Goal: Task Accomplishment & Management: Manage account settings

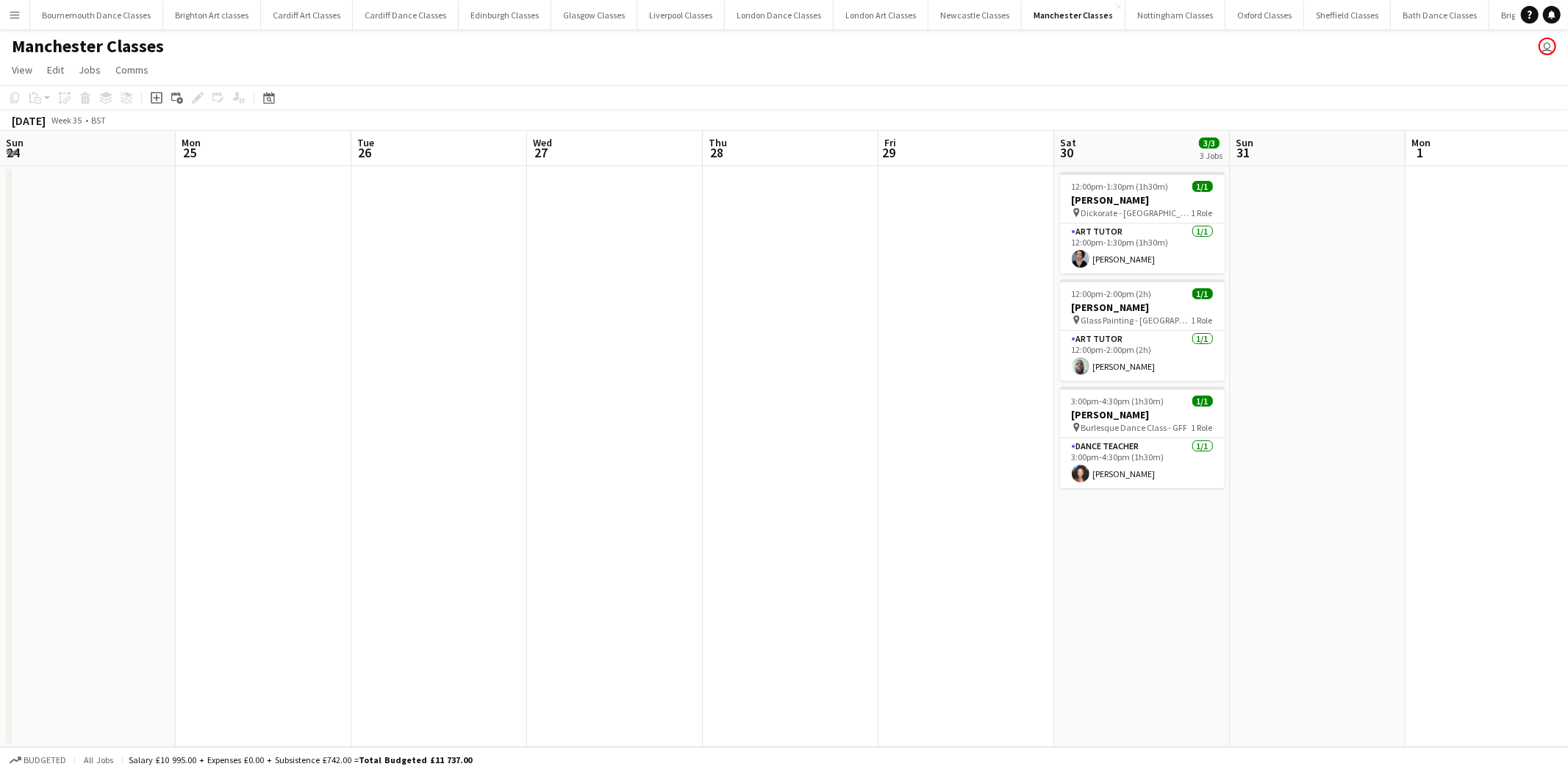
scroll to position [0, 505]
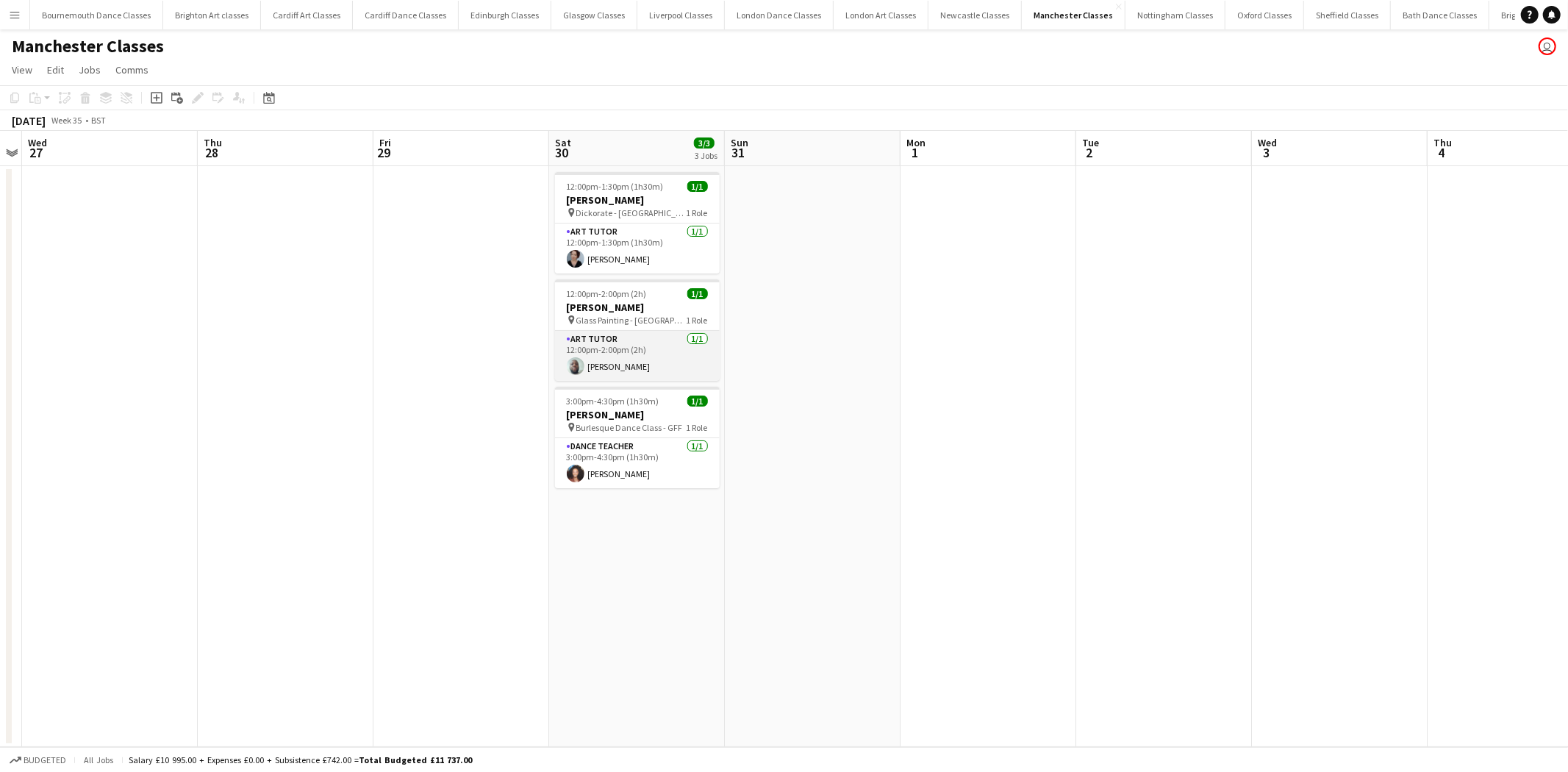
click at [669, 358] on app-card-role "Art Tutor 1/1 12:00pm-2:00pm (2h) Leon Thompson" at bounding box center [637, 355] width 164 height 50
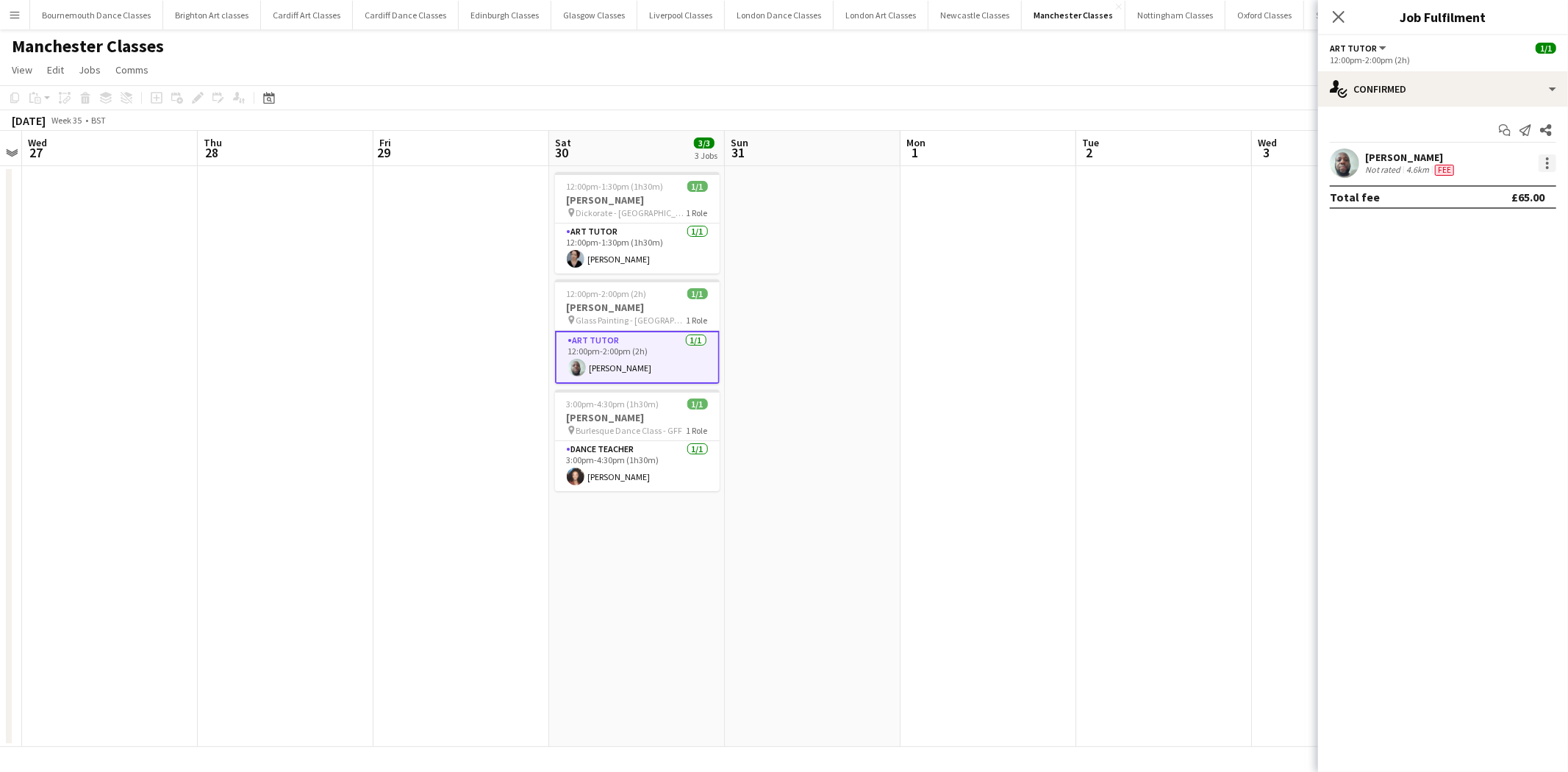
click at [1545, 167] on div at bounding box center [1548, 164] width 18 height 18
click at [1508, 197] on button "Edit fee" at bounding box center [1499, 190] width 115 height 35
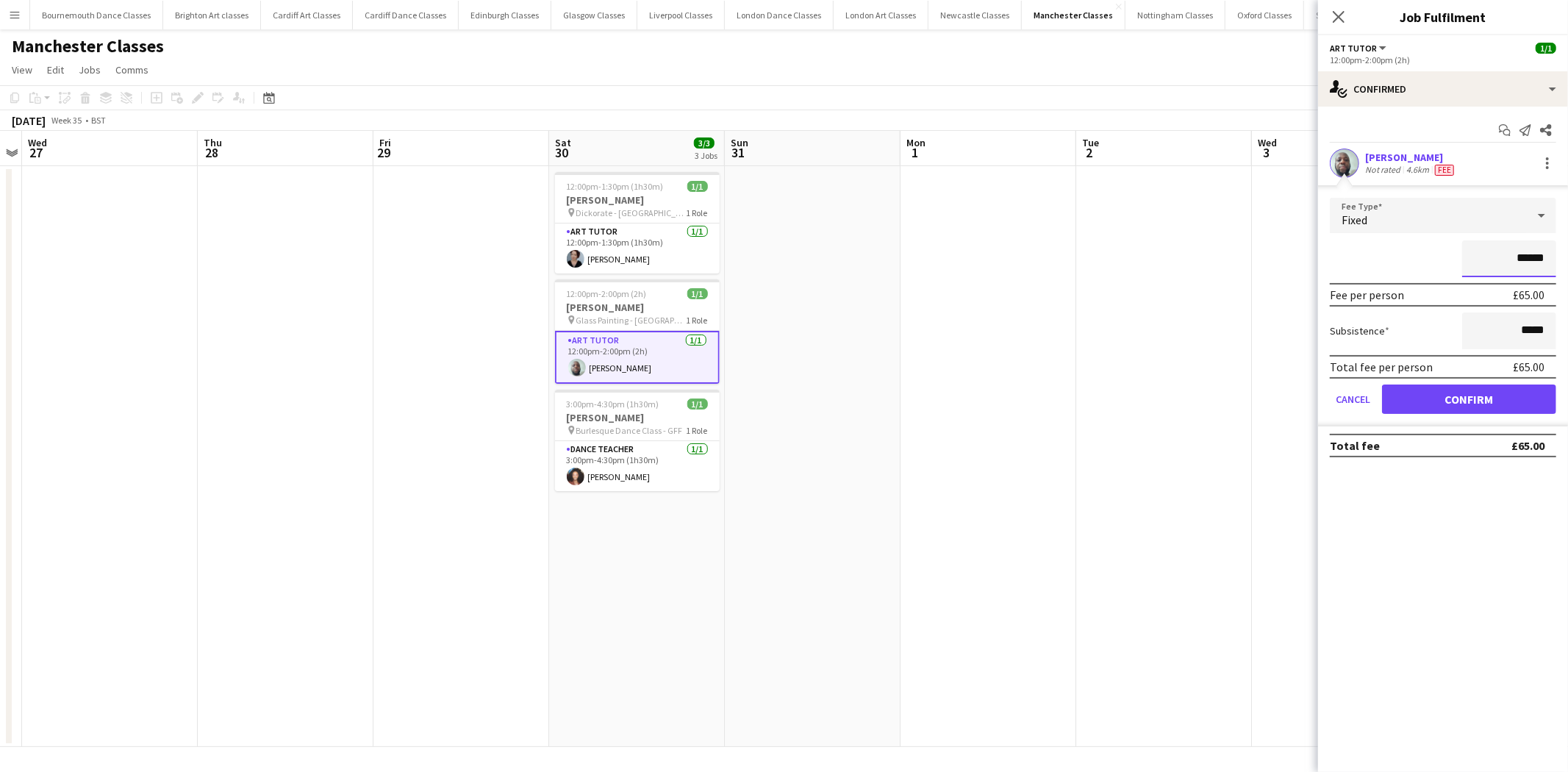
click at [1545, 254] on input "******" at bounding box center [1509, 259] width 94 height 37
type input "**"
type input "******"
click at [1466, 392] on button "Confirm" at bounding box center [1469, 399] width 174 height 30
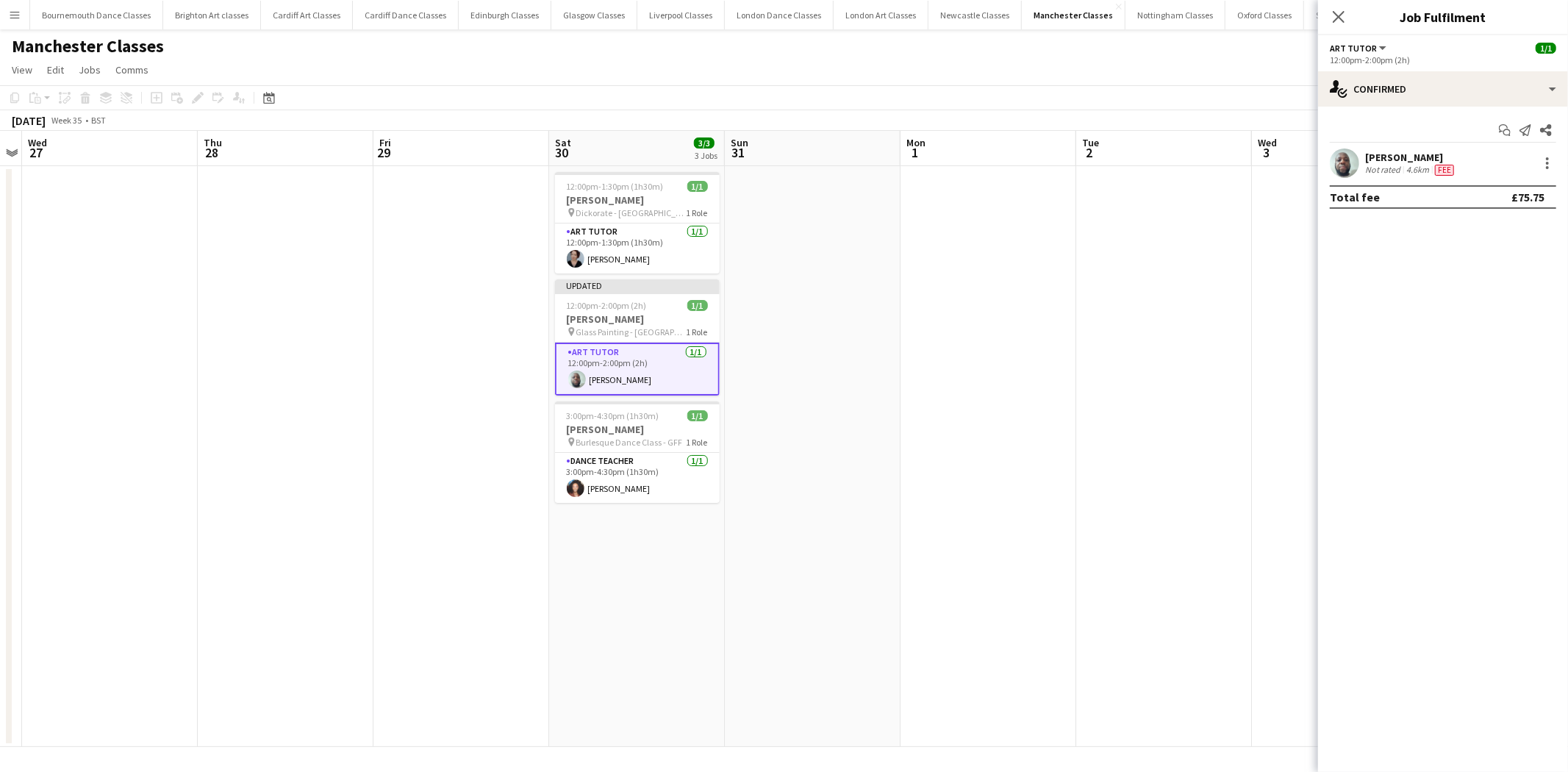
click at [1223, 469] on app-date-cell at bounding box center [1164, 457] width 175 height 581
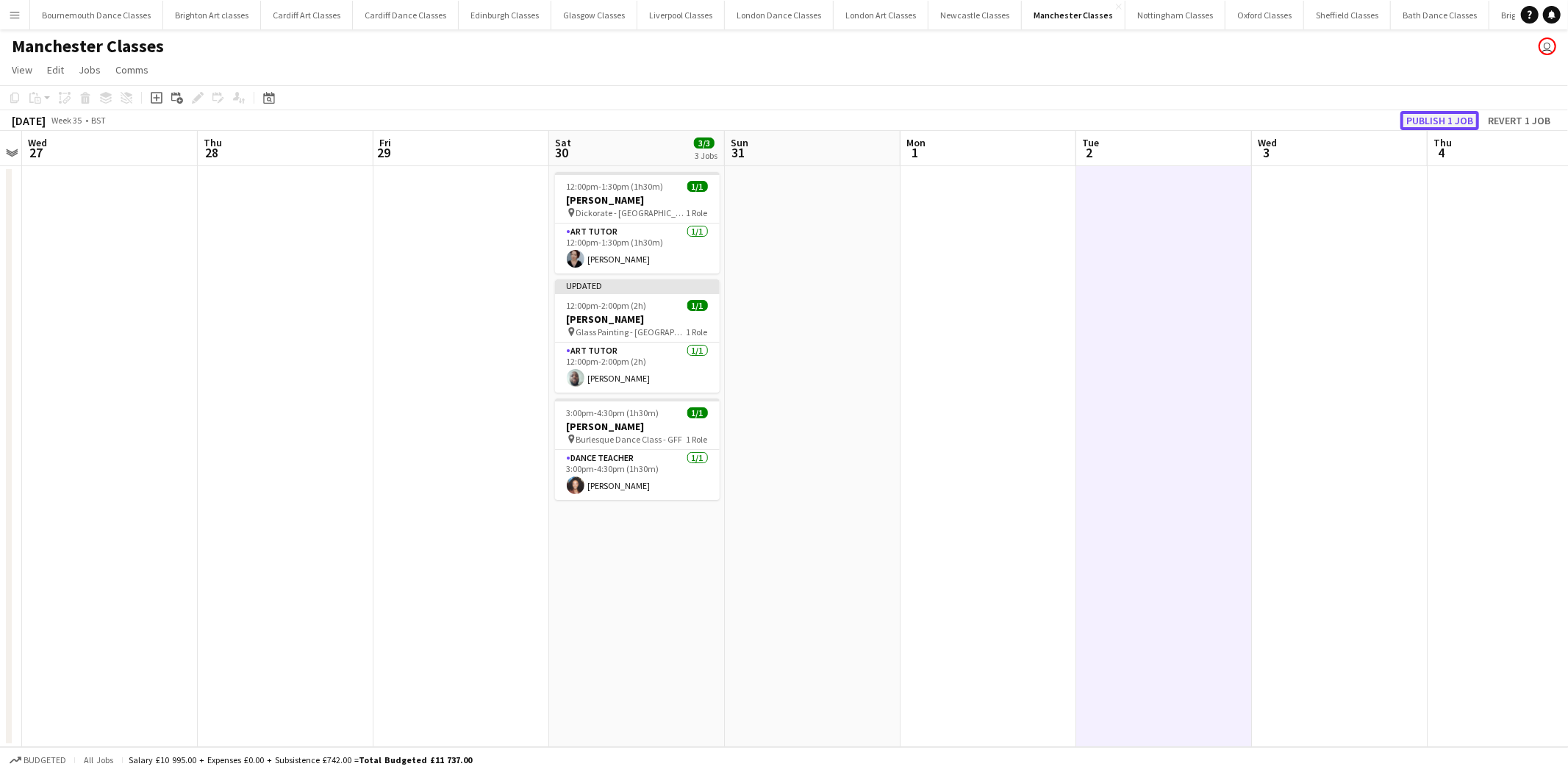
click at [1472, 118] on button "Publish 1 job" at bounding box center [1440, 120] width 79 height 19
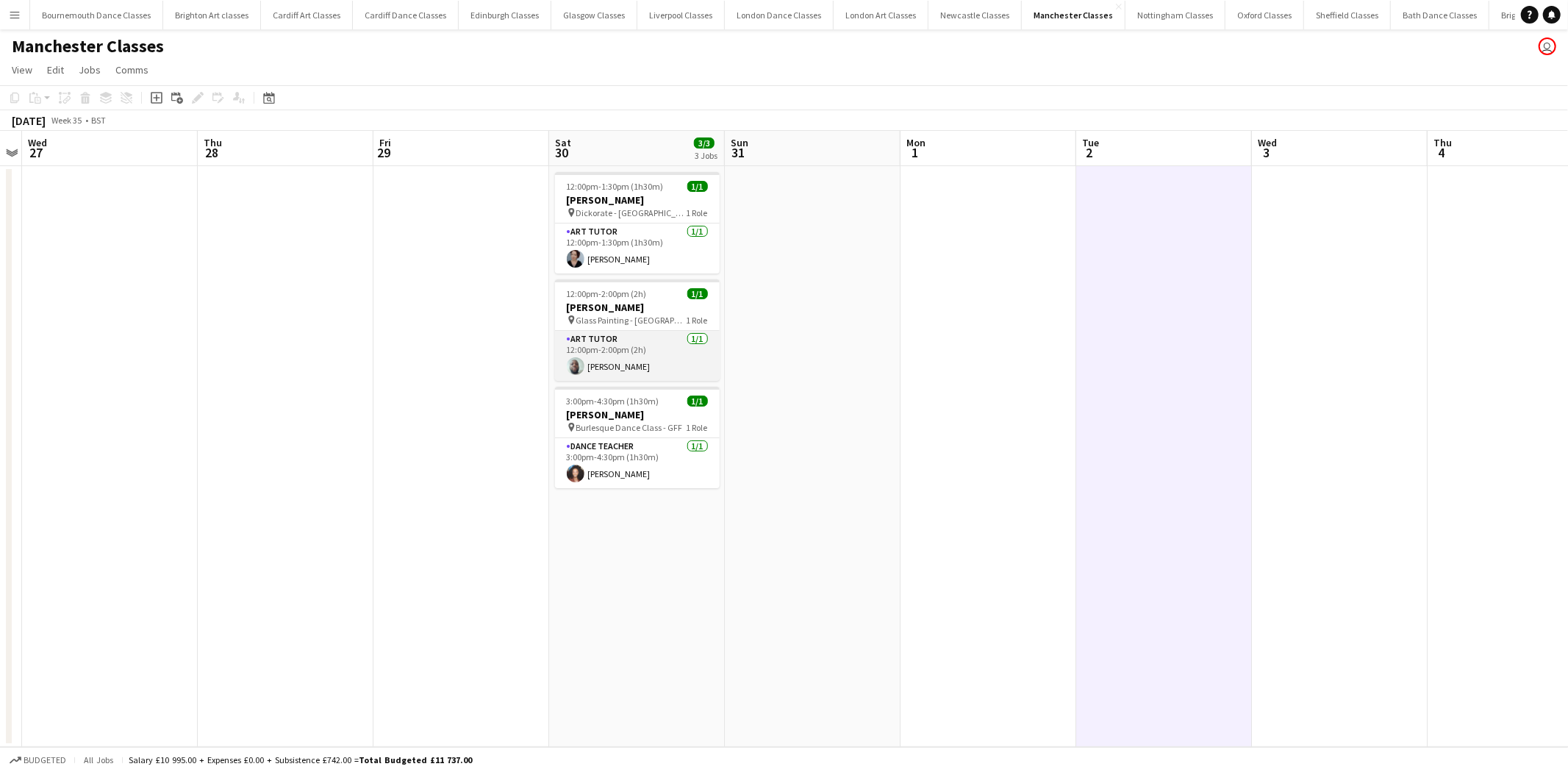
click at [709, 361] on app-card-role "Art Tutor 1/1 12:00pm-2:00pm (2h) Leon Thompson" at bounding box center [637, 355] width 164 height 50
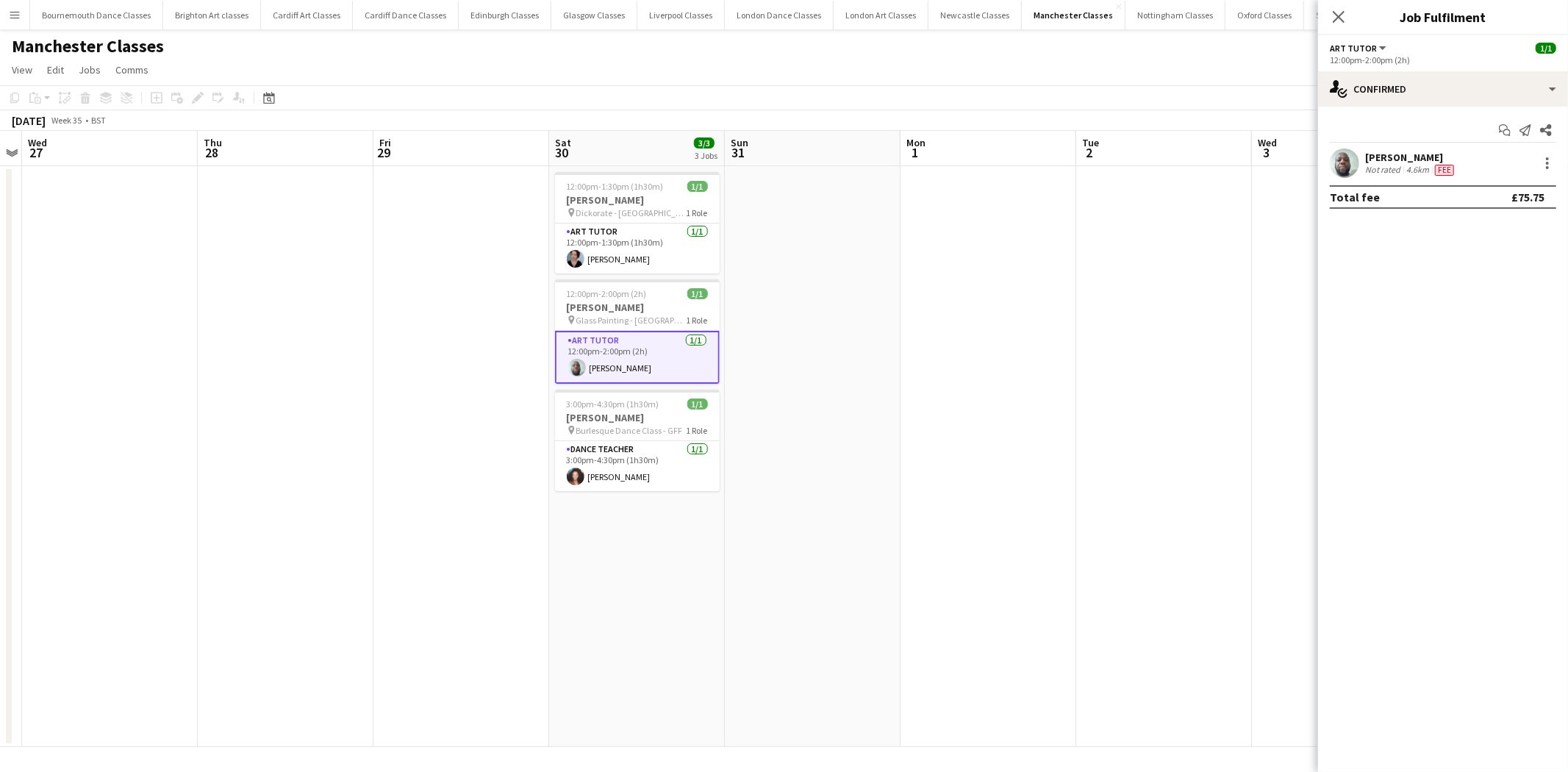
click at [809, 333] on app-date-cell at bounding box center [812, 457] width 175 height 581
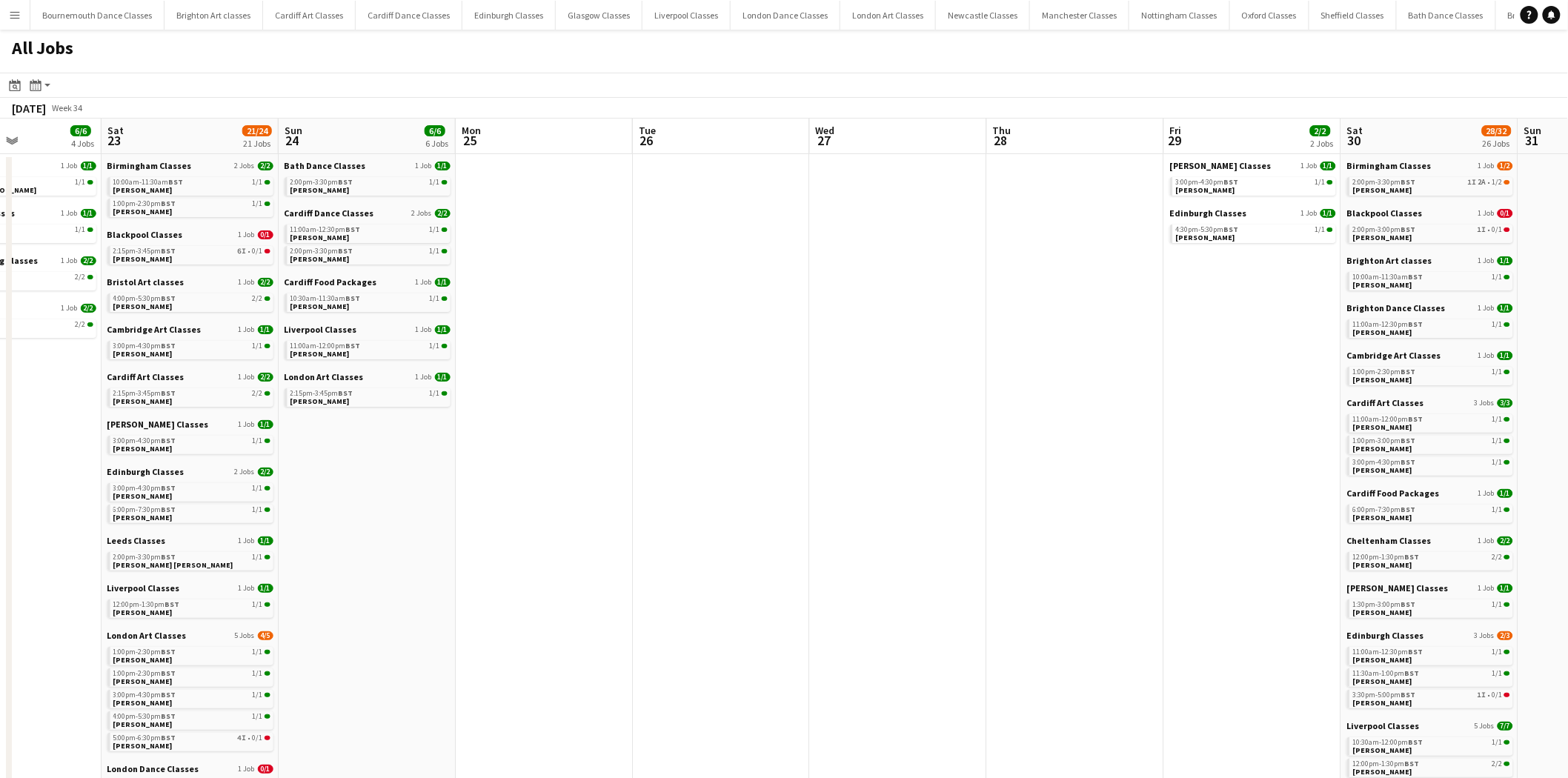
drag, startPoint x: 443, startPoint y: 486, endPoint x: 848, endPoint y: 482, distance: 405.0
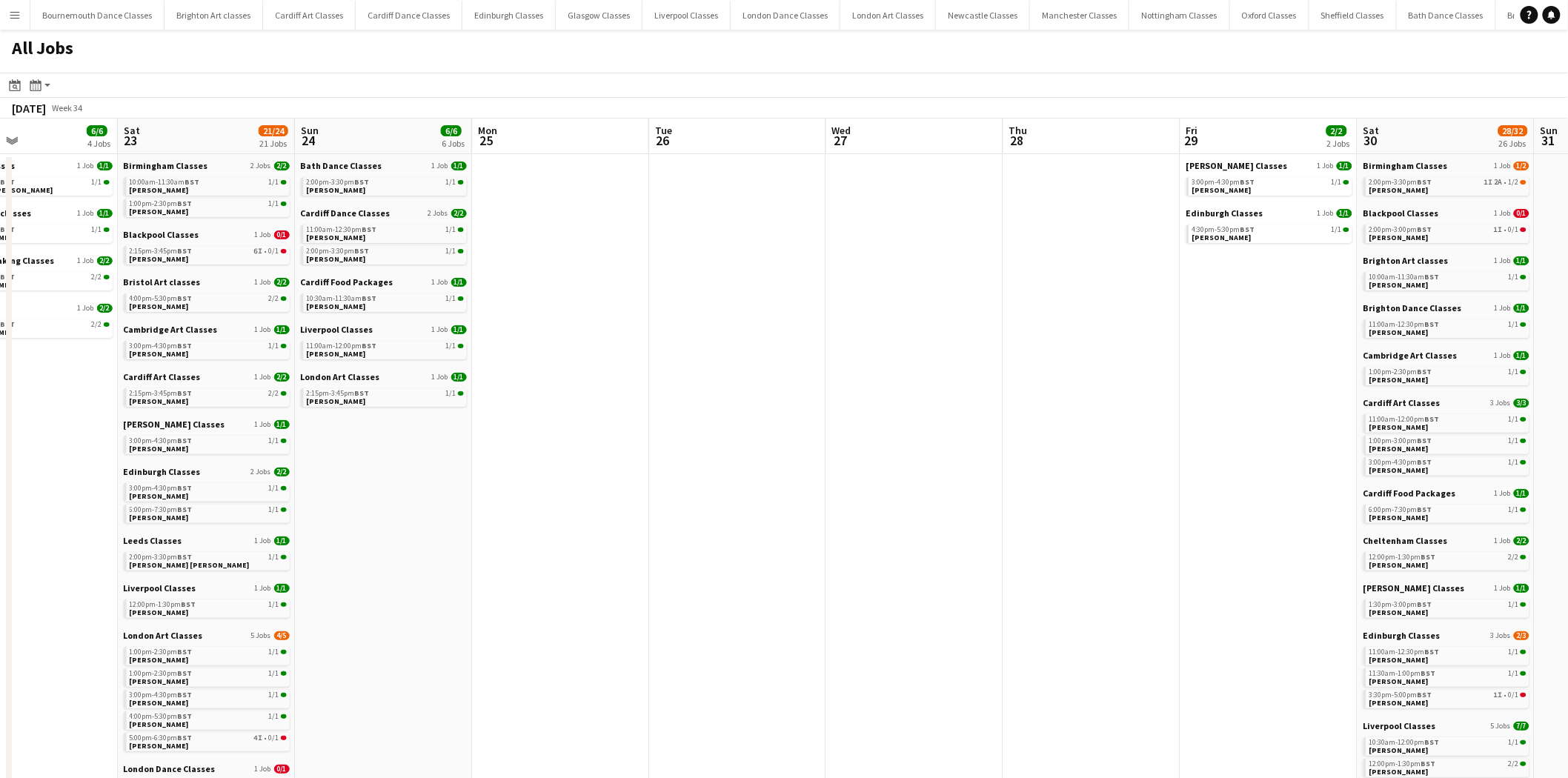
drag, startPoint x: 372, startPoint y: 468, endPoint x: 709, endPoint y: 470, distance: 337.0
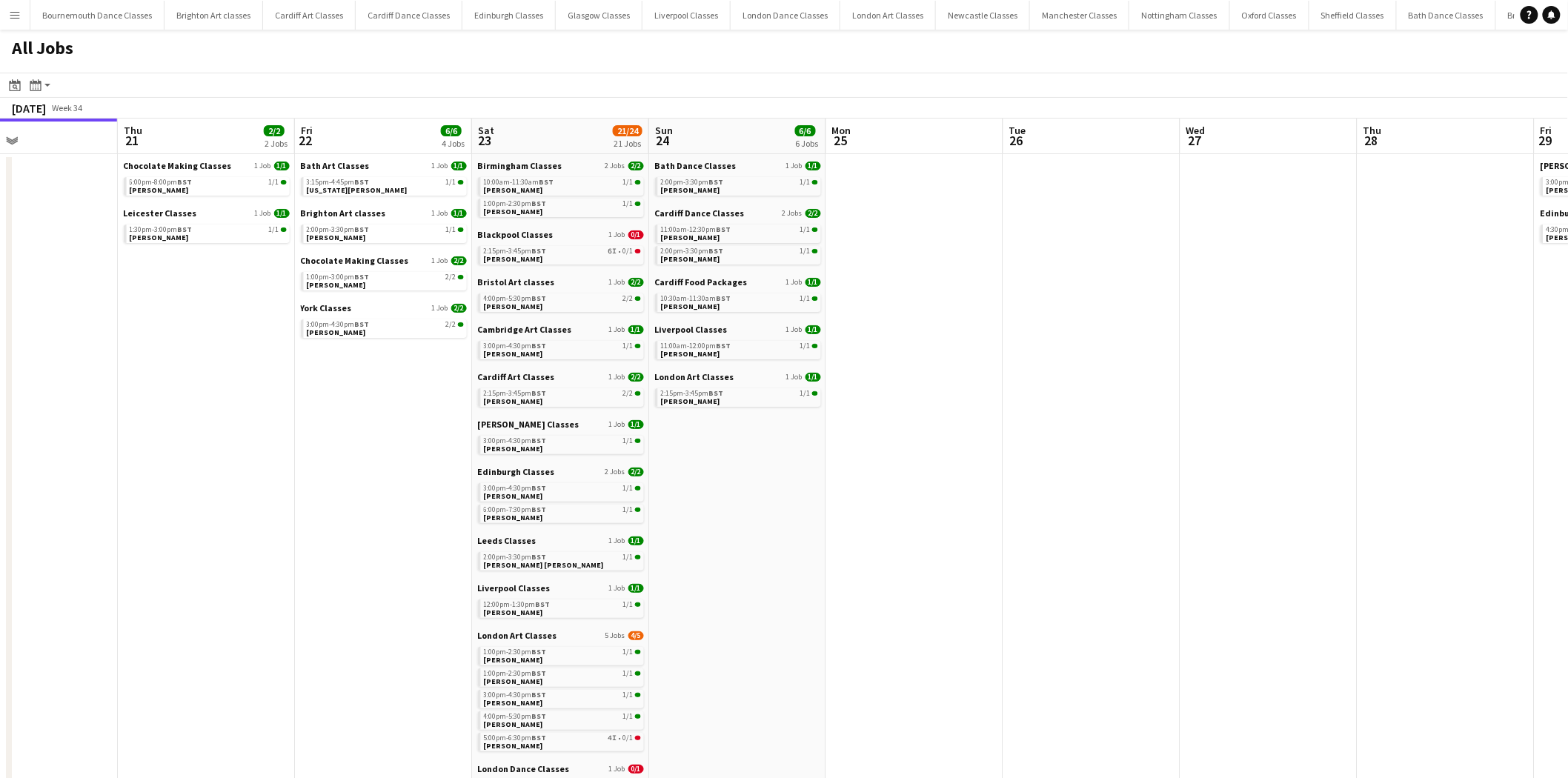
scroll to position [0, 396]
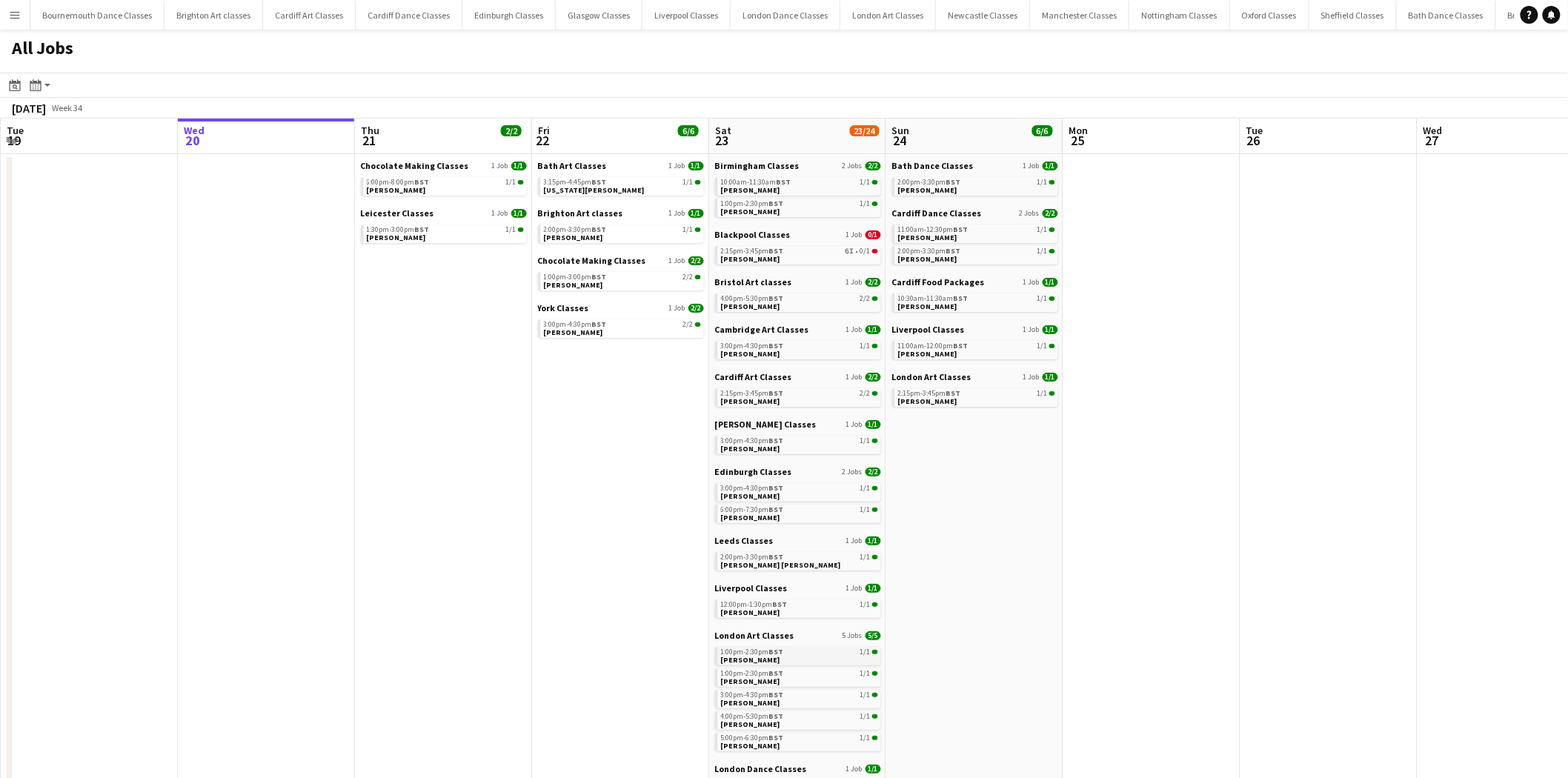
click at [757, 658] on link "1:00pm-2:30pm BST 1/1 Lexi Philby" at bounding box center [799, 655] width 157 height 17
